Goal: Task Accomplishment & Management: Use online tool/utility

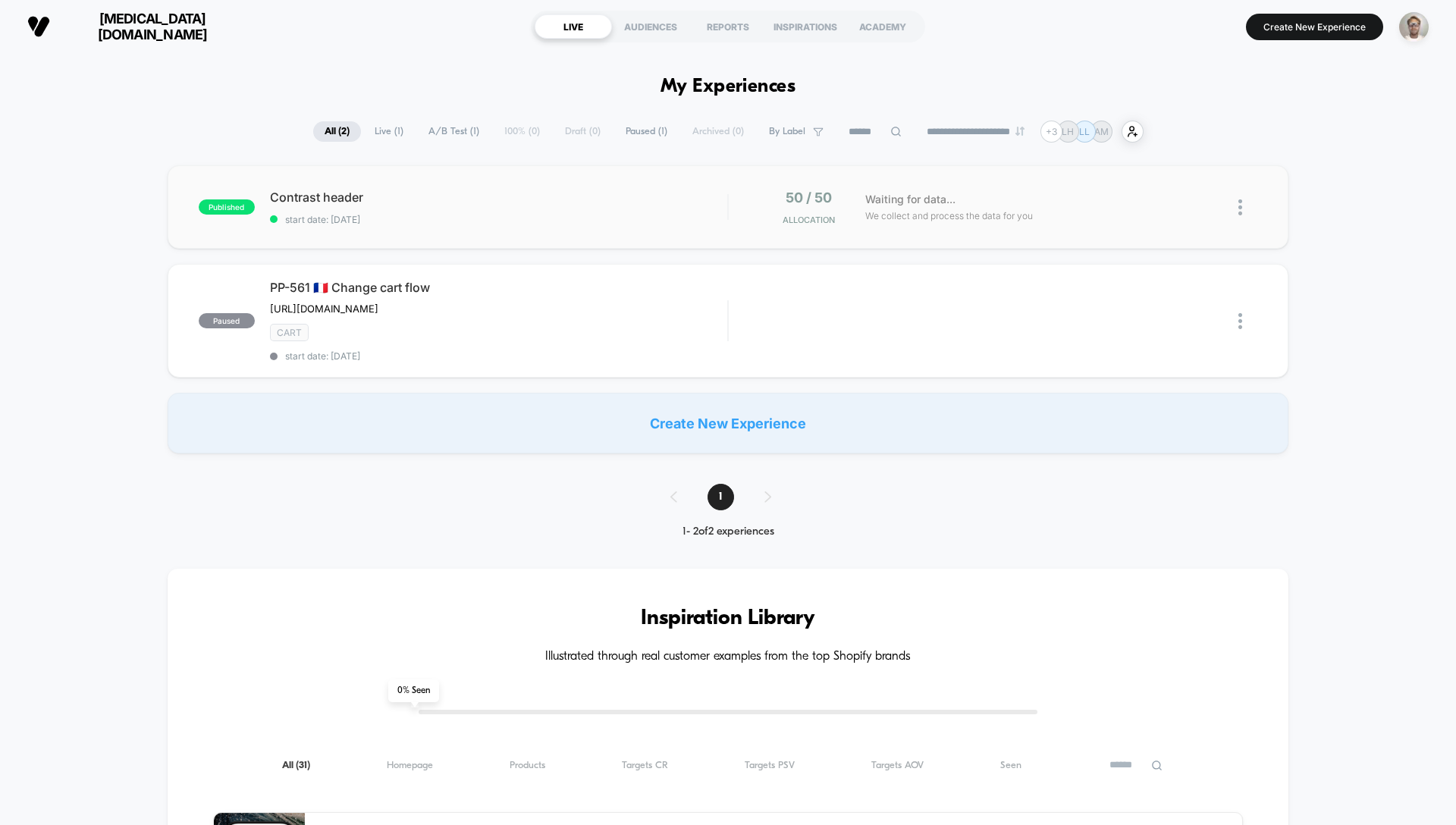
click at [741, 232] on div "published Contrast header start date: [DATE] 50 / 50 Allocation Waiting for dat…" at bounding box center [728, 207] width 1121 height 84
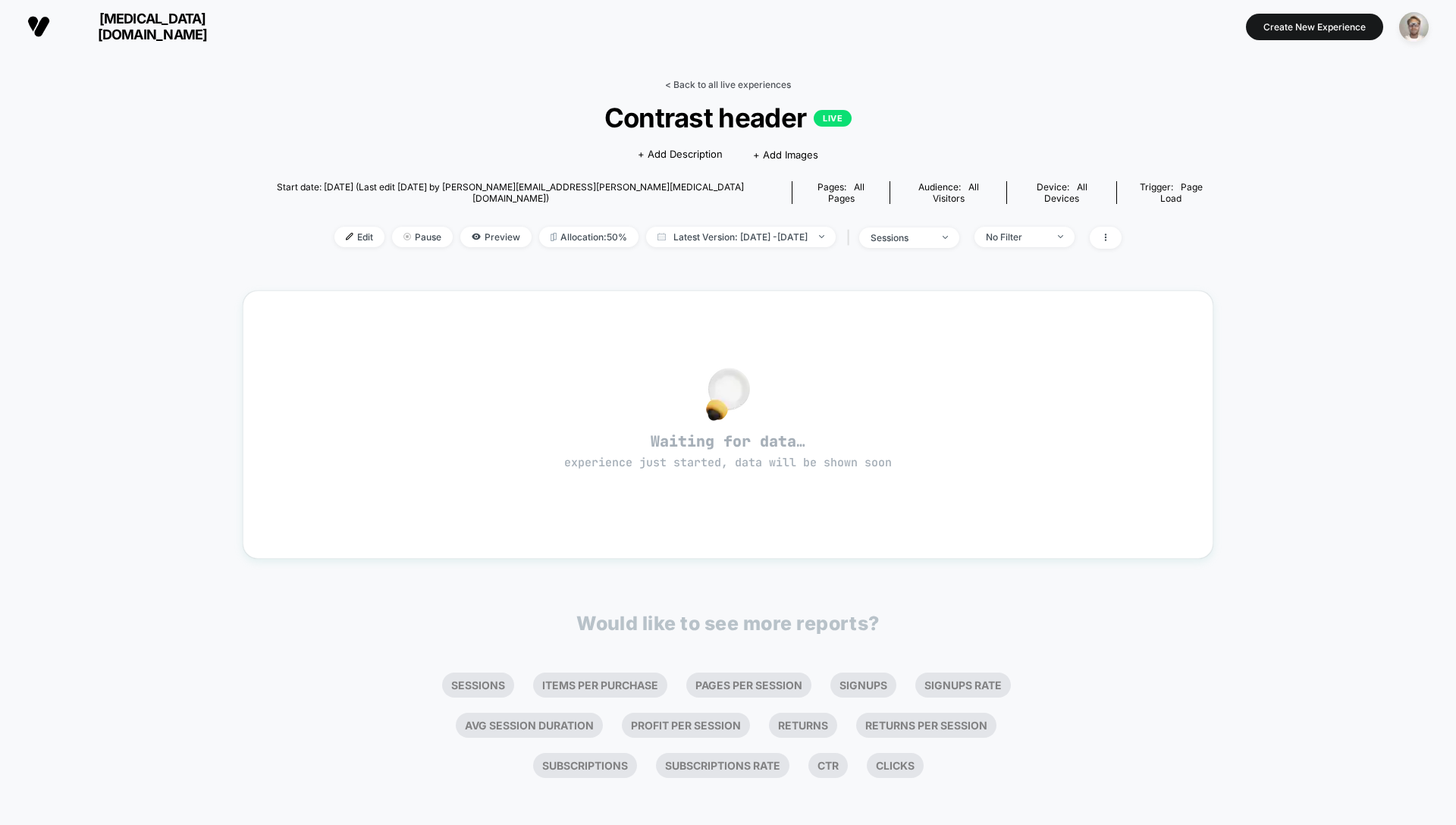
click at [699, 83] on link "< Back to all live experiences" at bounding box center [728, 84] width 126 height 12
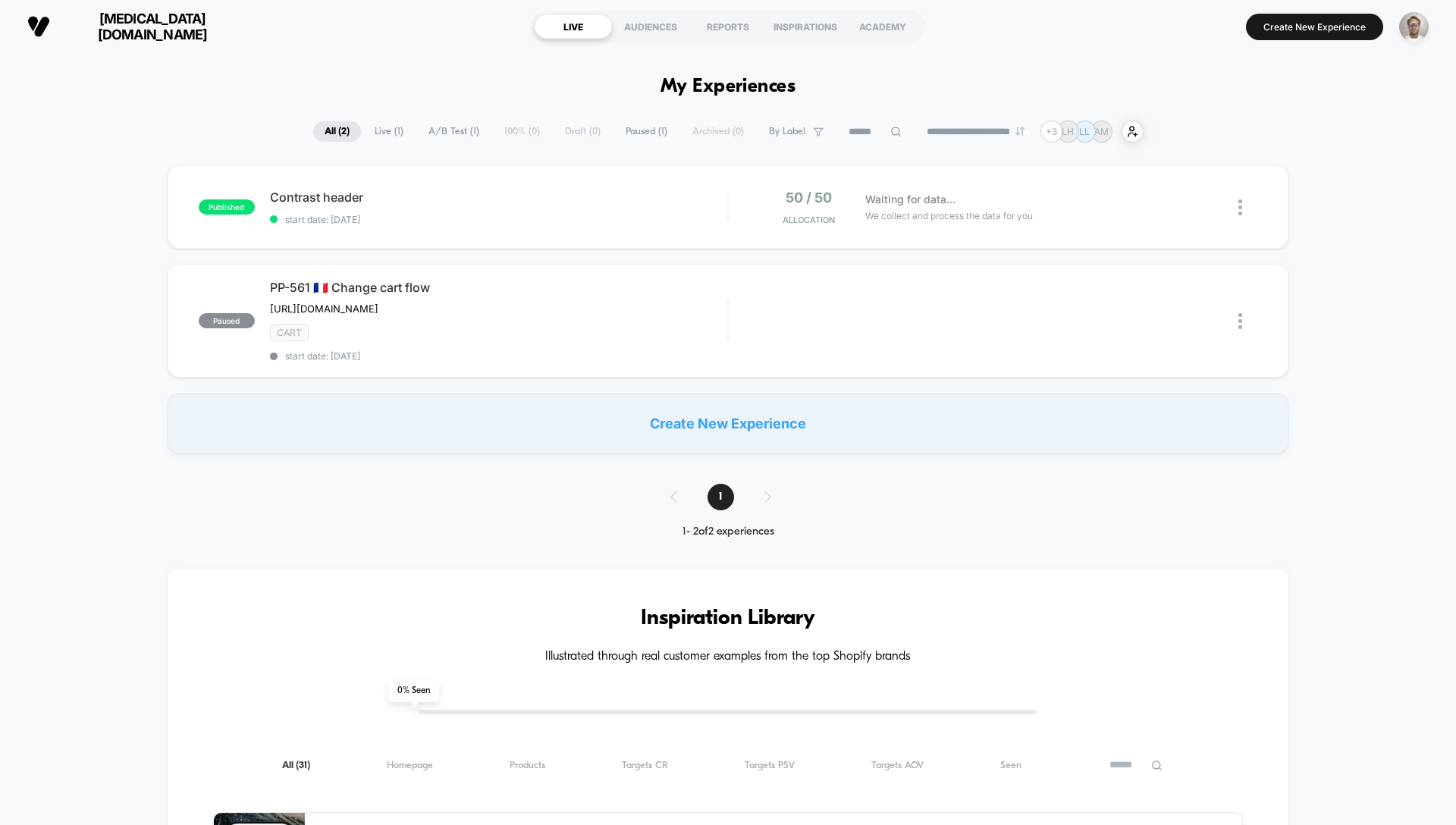
click at [156, 29] on span "[MEDICAL_DATA][DOMAIN_NAME]" at bounding box center [152, 27] width 182 height 32
click at [156, 28] on span "[MEDICAL_DATA][DOMAIN_NAME]" at bounding box center [152, 27] width 182 height 32
click at [156, 27] on span "[MEDICAL_DATA][DOMAIN_NAME]" at bounding box center [152, 27] width 182 height 32
